Goal: Transaction & Acquisition: Purchase product/service

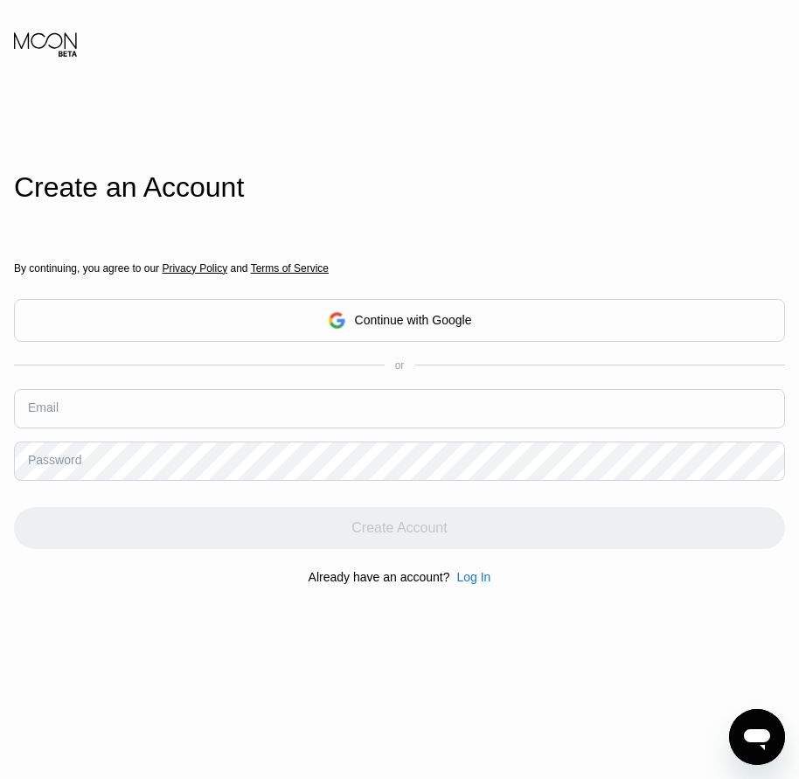
click at [470, 584] on div "Log In" at bounding box center [473, 577] width 34 height 14
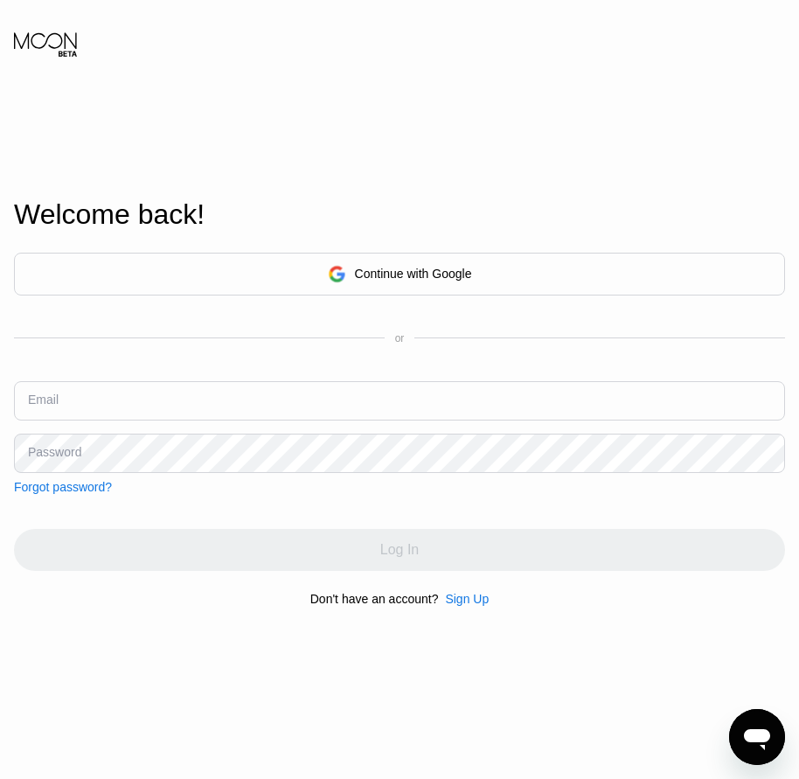
click at [219, 406] on input "text" at bounding box center [399, 400] width 771 height 39
paste input "[EMAIL_ADDRESS][DOMAIN_NAME]"
type input "[EMAIL_ADDRESS][DOMAIN_NAME]"
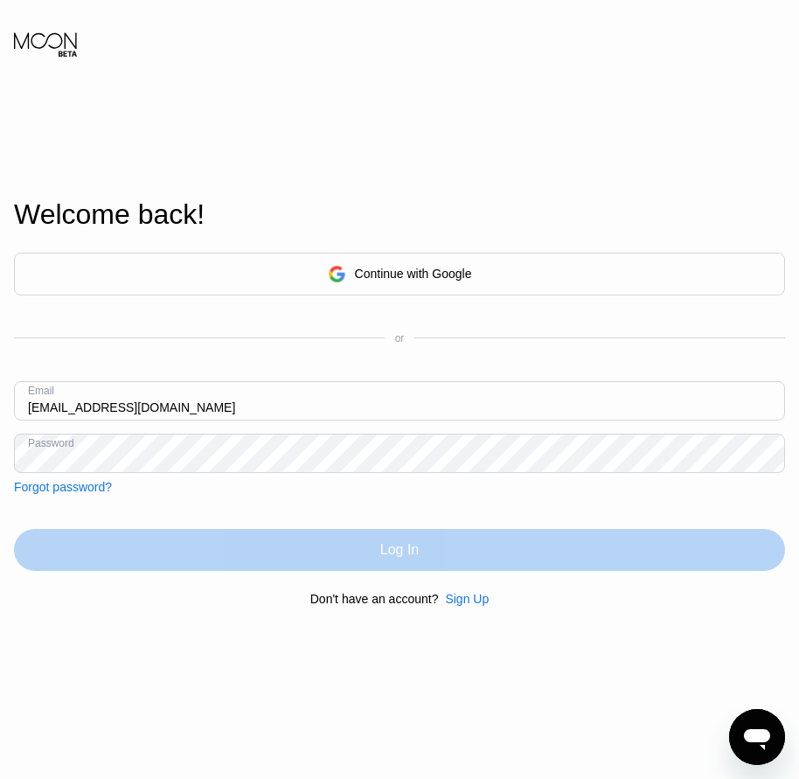
click at [407, 565] on div "Log In" at bounding box center [399, 550] width 771 height 42
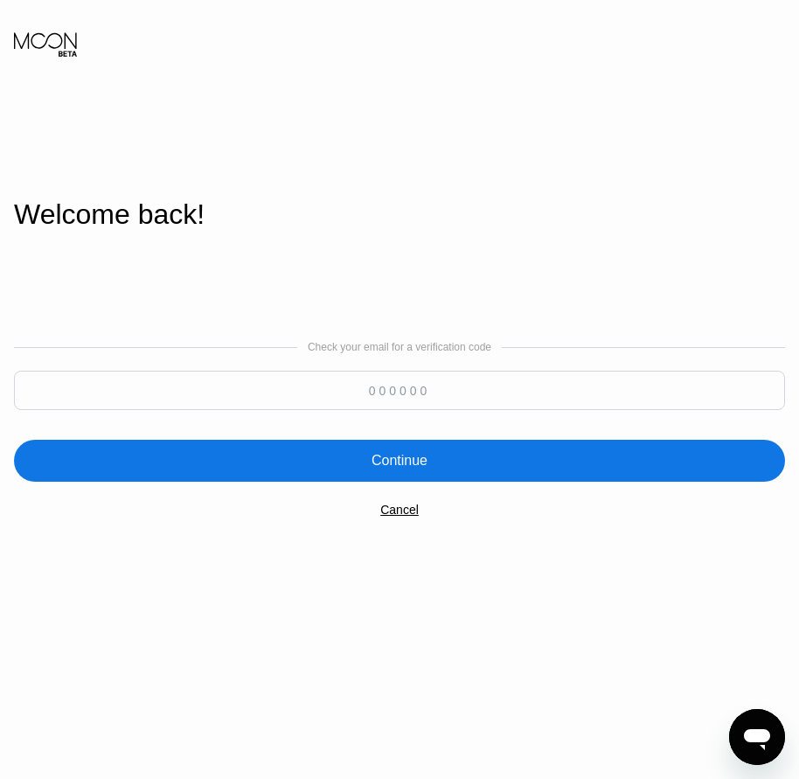
click at [392, 390] on input at bounding box center [399, 390] width 771 height 39
paste input "394475"
type input "394475"
click at [404, 467] on div "Continue" at bounding box center [399, 460] width 56 height 17
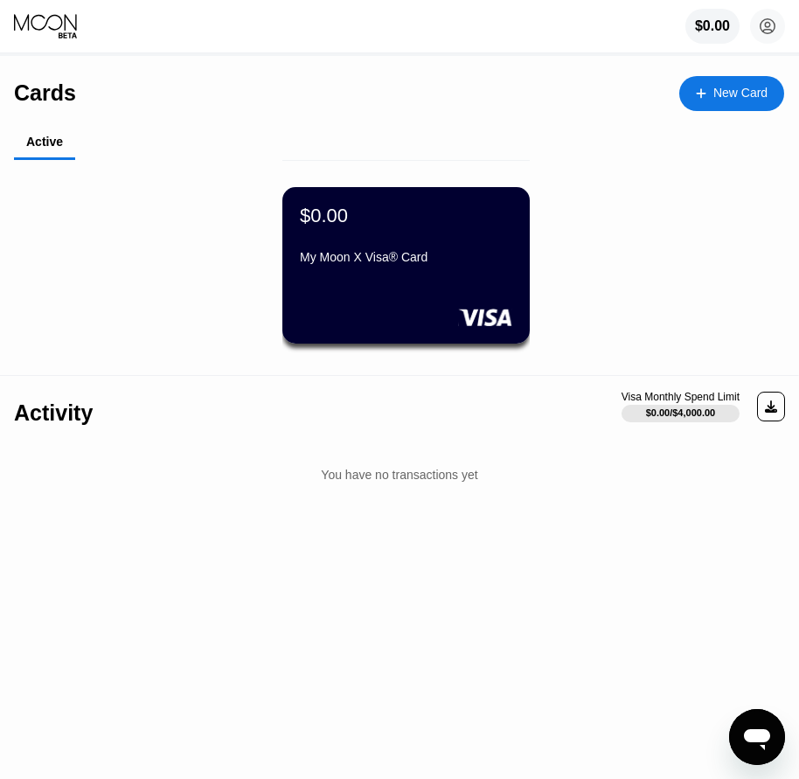
click at [481, 264] on div "My Moon X Visa® Card" at bounding box center [406, 257] width 212 height 14
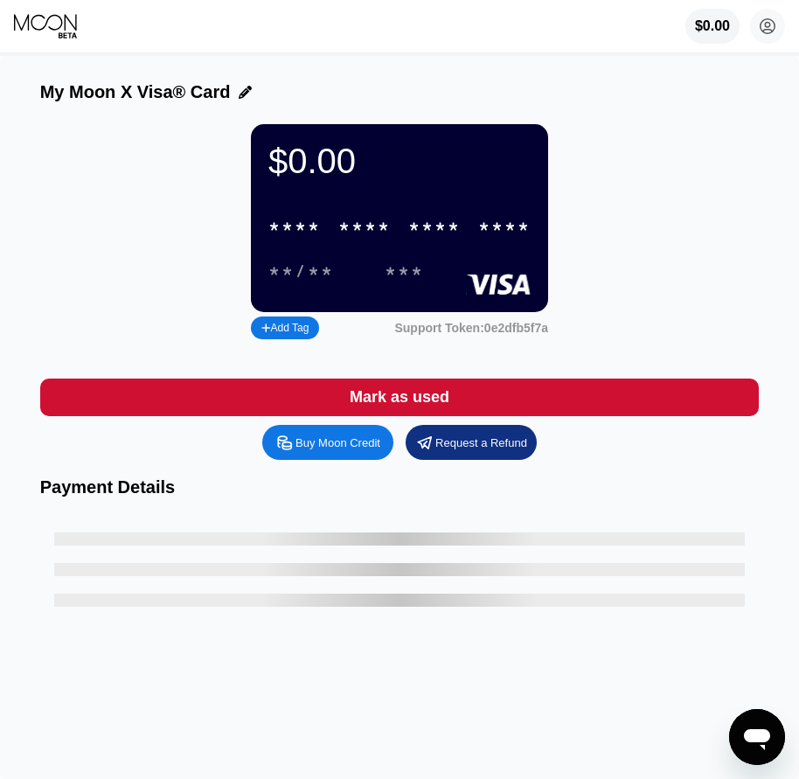
click at [489, 238] on div "****" at bounding box center [504, 228] width 52 height 20
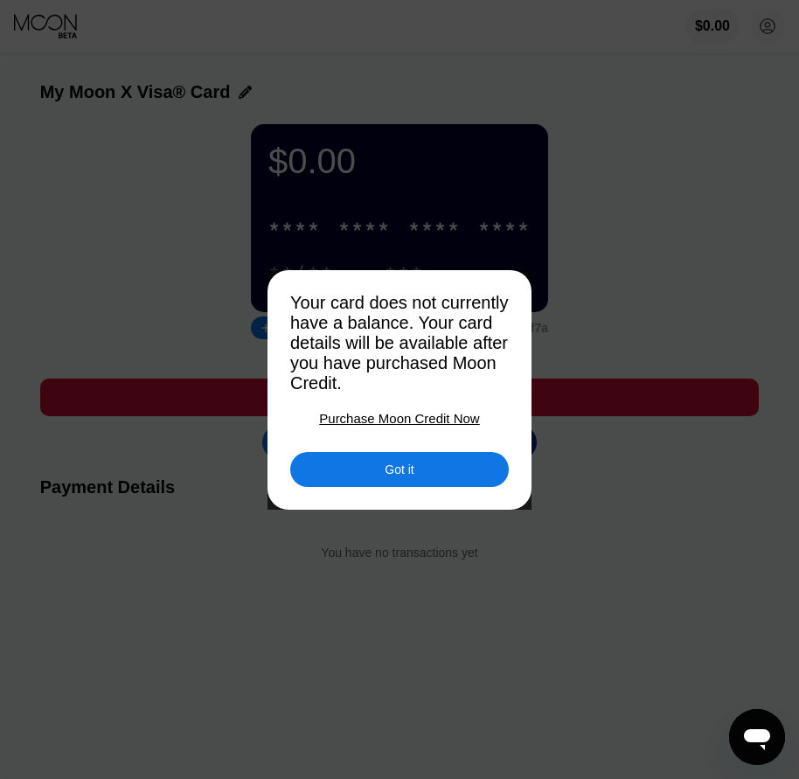
click at [390, 477] on div "Got it" at bounding box center [399, 469] width 29 height 16
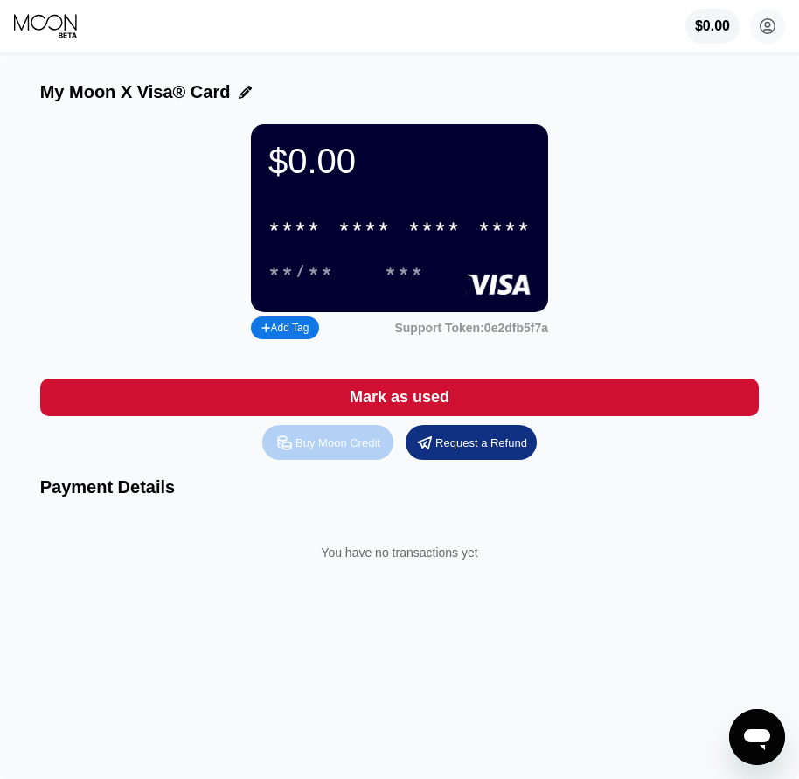
click at [358, 460] on div "Buy Moon Credit" at bounding box center [327, 442] width 131 height 35
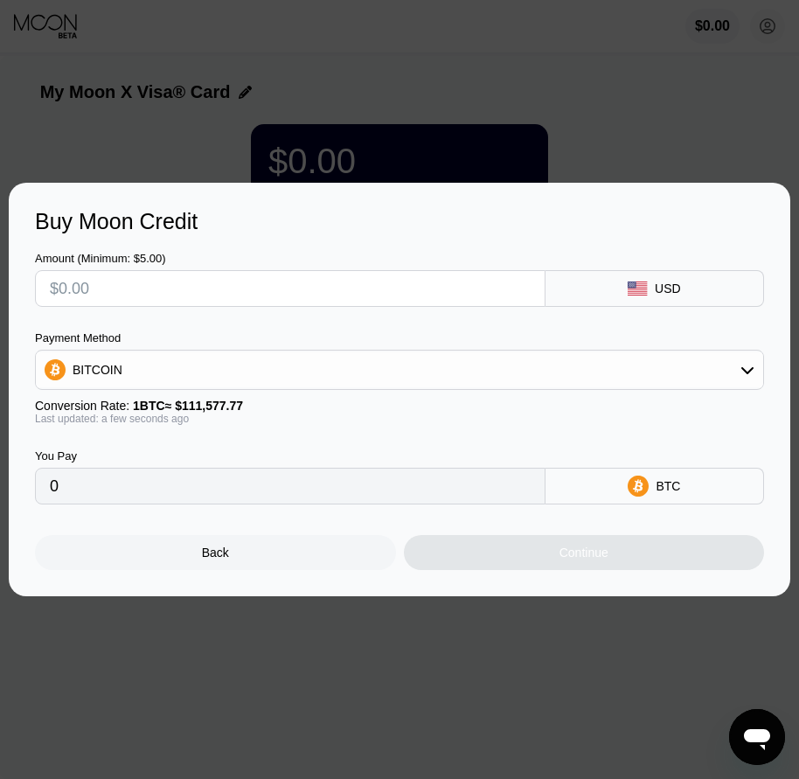
click at [128, 286] on input "text" at bounding box center [290, 288] width 481 height 35
type input "$1"
type input "0.00000897"
type input "$12"
type input "0.00010755"
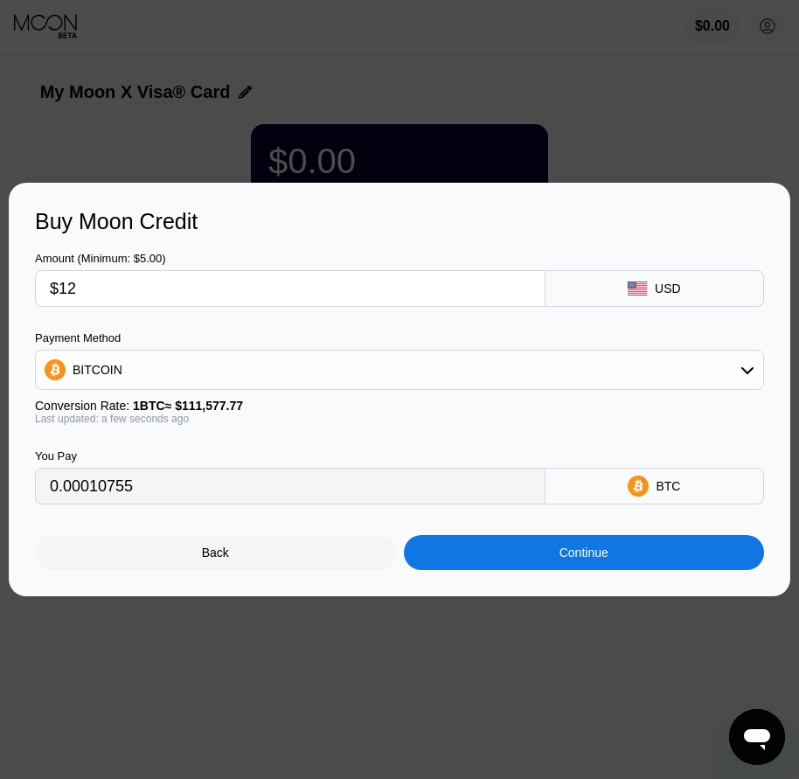
type input "$12"
click at [153, 366] on div "BITCOIN" at bounding box center [399, 369] width 727 height 35
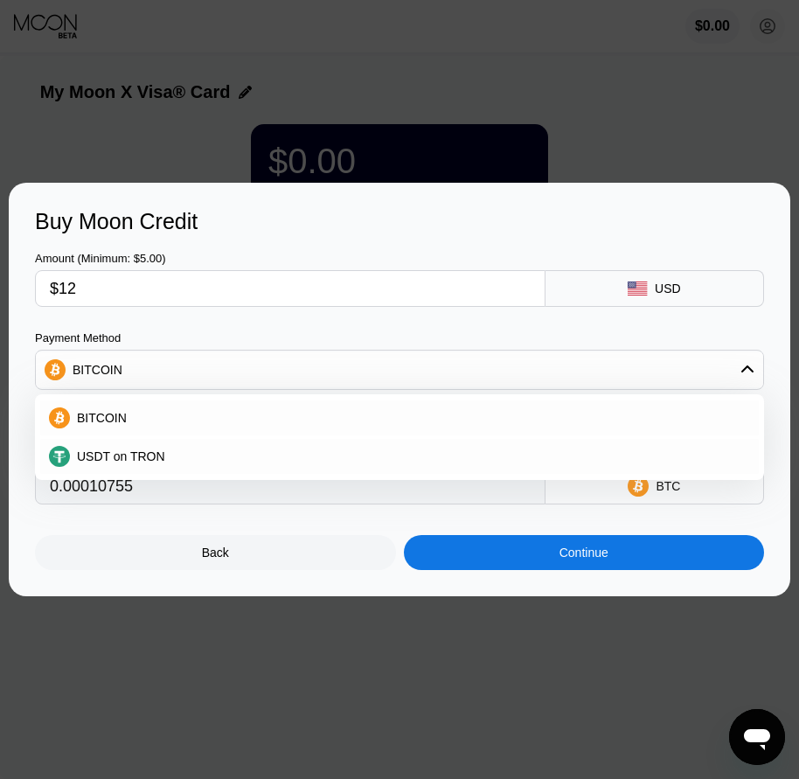
click at [134, 457] on span "USDT on TRON" at bounding box center [121, 456] width 88 height 14
type input "12.12"
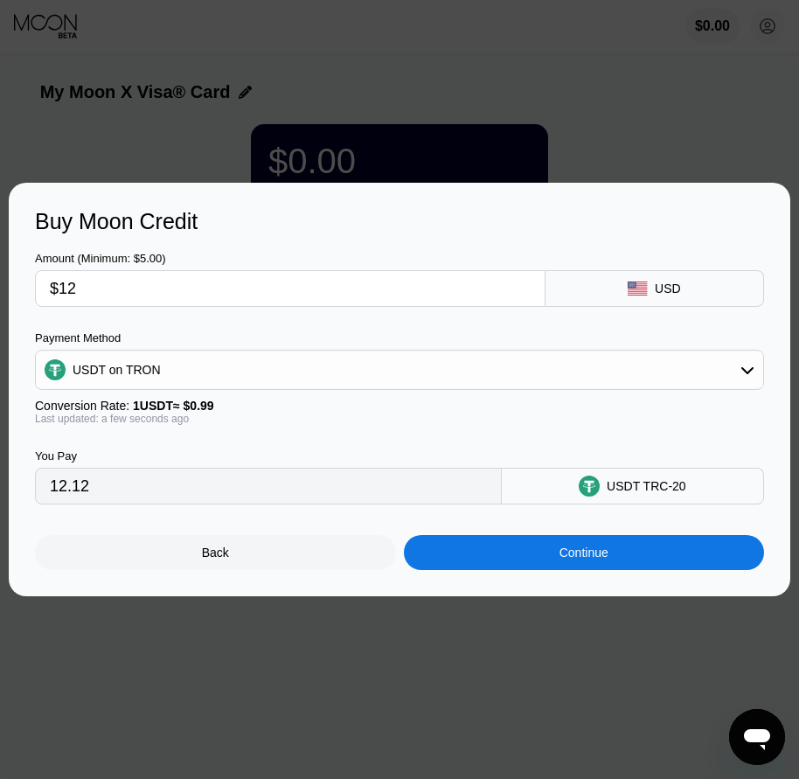
click at [593, 559] on div "Continue" at bounding box center [583, 552] width 49 height 14
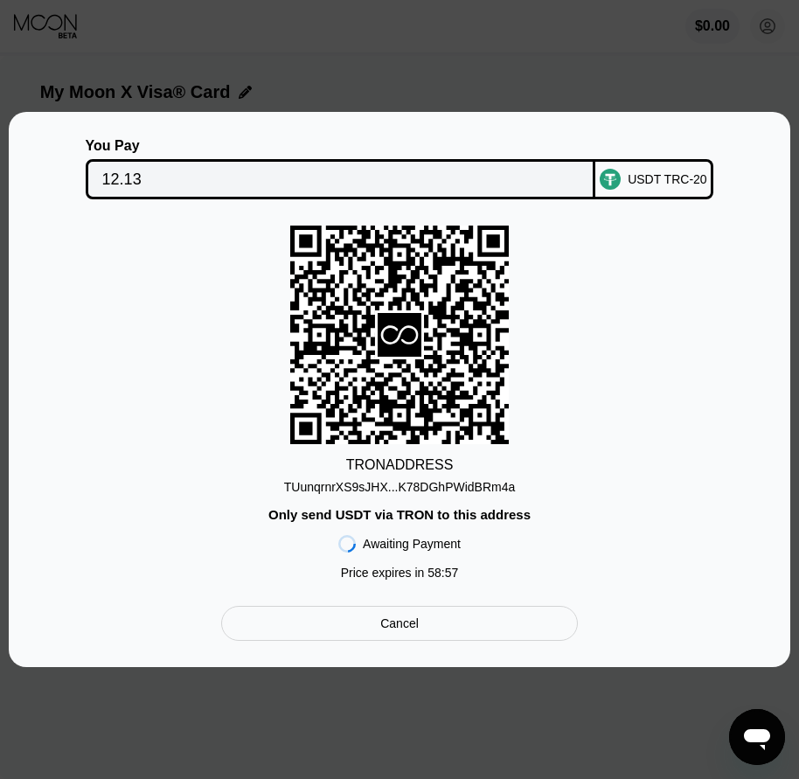
click at [419, 465] on div "TRON ADDRESS" at bounding box center [399, 465] width 107 height 16
click at [421, 483] on div "TUunqrnrXS9sJHX...K78DGhPWidBRm4a" at bounding box center [400, 487] width 232 height 14
drag, startPoint x: 107, startPoint y: 171, endPoint x: 159, endPoint y: 222, distance: 72.3
click at [107, 171] on input "12.13" at bounding box center [340, 179] width 477 height 35
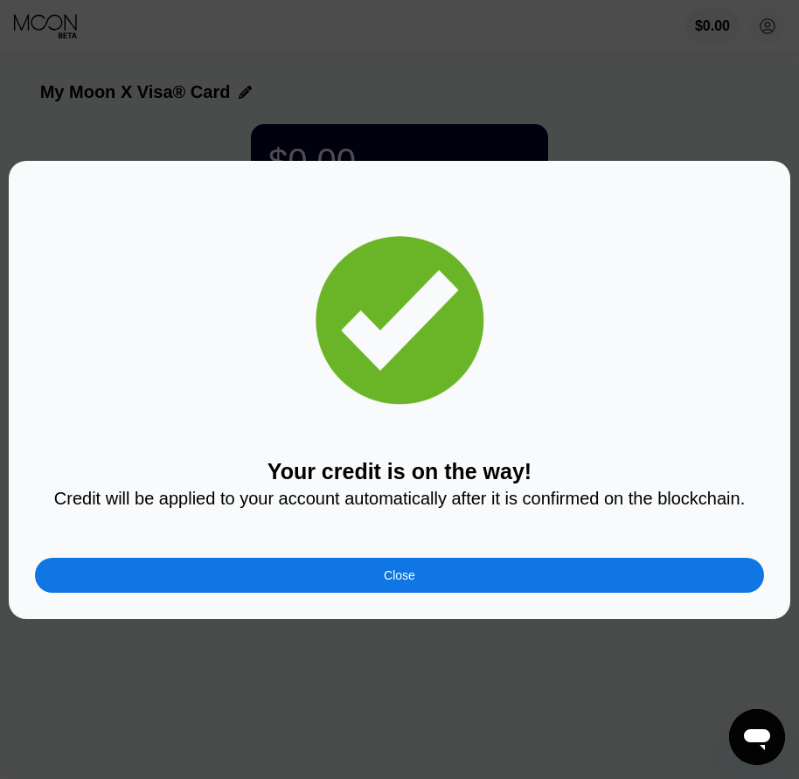
click at [443, 570] on div "Close" at bounding box center [399, 575] width 729 height 35
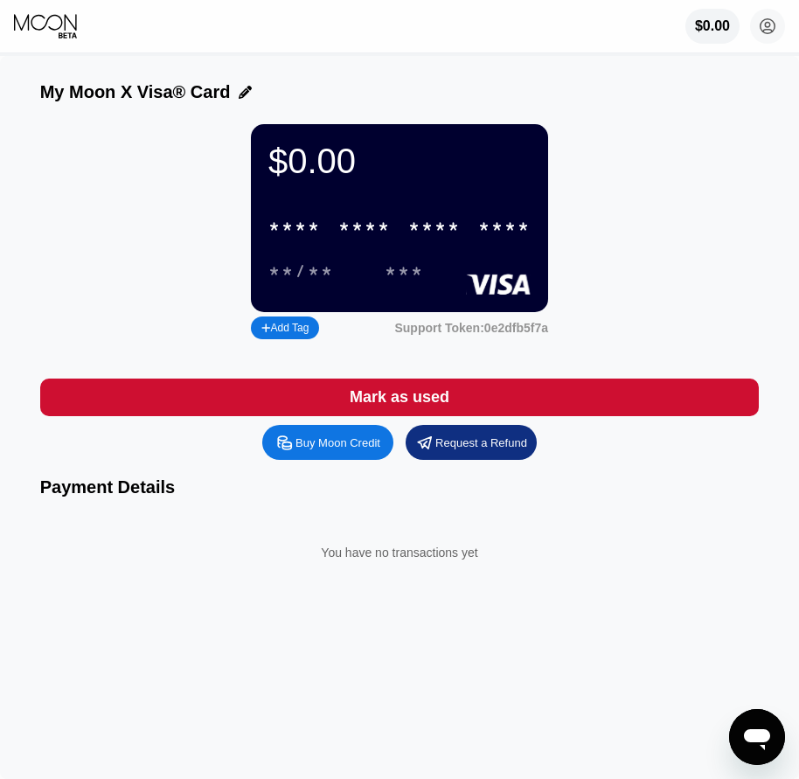
click at [471, 223] on div "* * * * * * * * * * * * ****" at bounding box center [399, 227] width 283 height 36
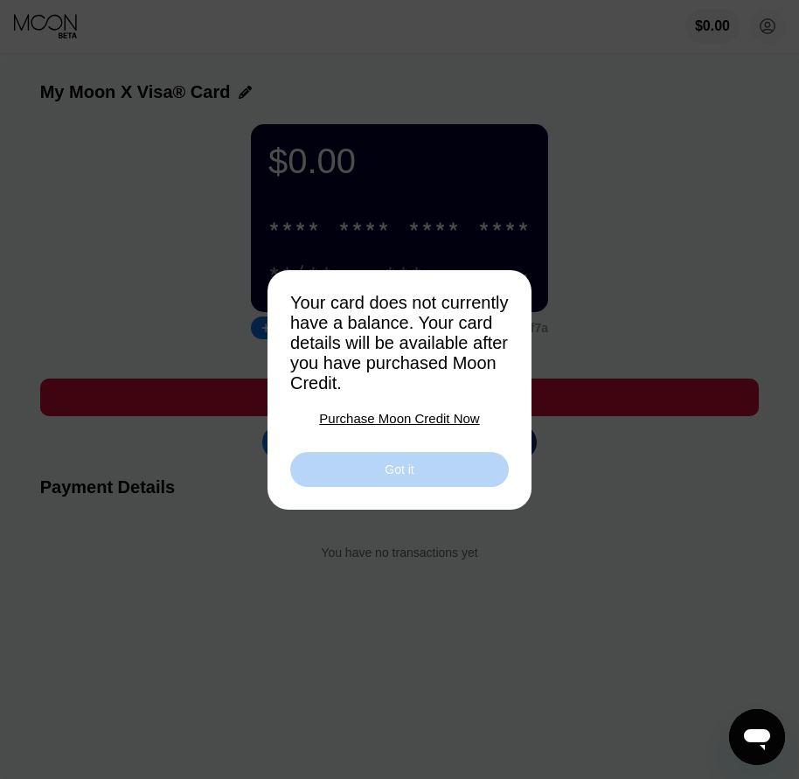
click at [423, 487] on div "Got it" at bounding box center [399, 469] width 218 height 35
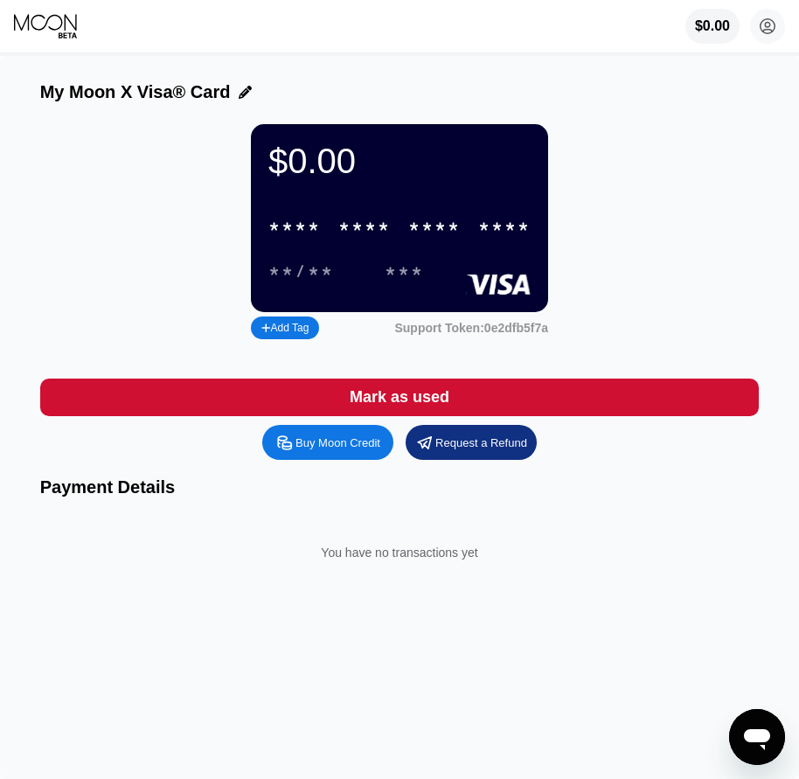
click at [443, 211] on div "$0.00 * * * * * * * * * * * * **** **/** ***" at bounding box center [399, 218] width 297 height 188
click at [432, 234] on div "* * * *" at bounding box center [434, 228] width 52 height 20
click at [406, 239] on div "* * * * * * * * * * * * 9838" at bounding box center [399, 227] width 283 height 36
click at [323, 281] on div "07/28" at bounding box center [301, 272] width 66 height 20
click at [392, 278] on div "084" at bounding box center [404, 272] width 39 height 20
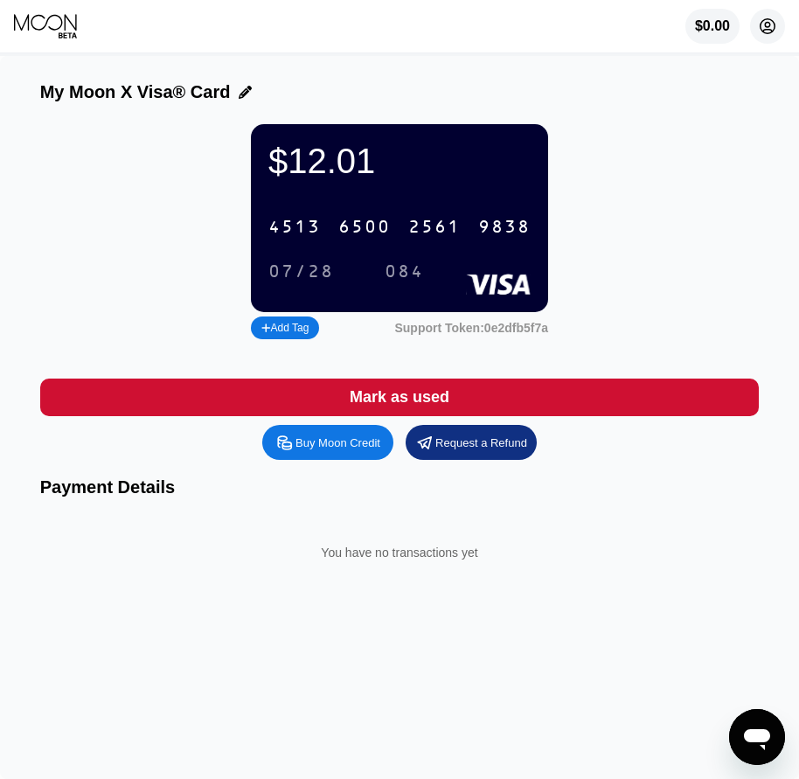
click at [767, 29] on icon at bounding box center [768, 27] width 10 height 10
